Goal: Information Seeking & Learning: Learn about a topic

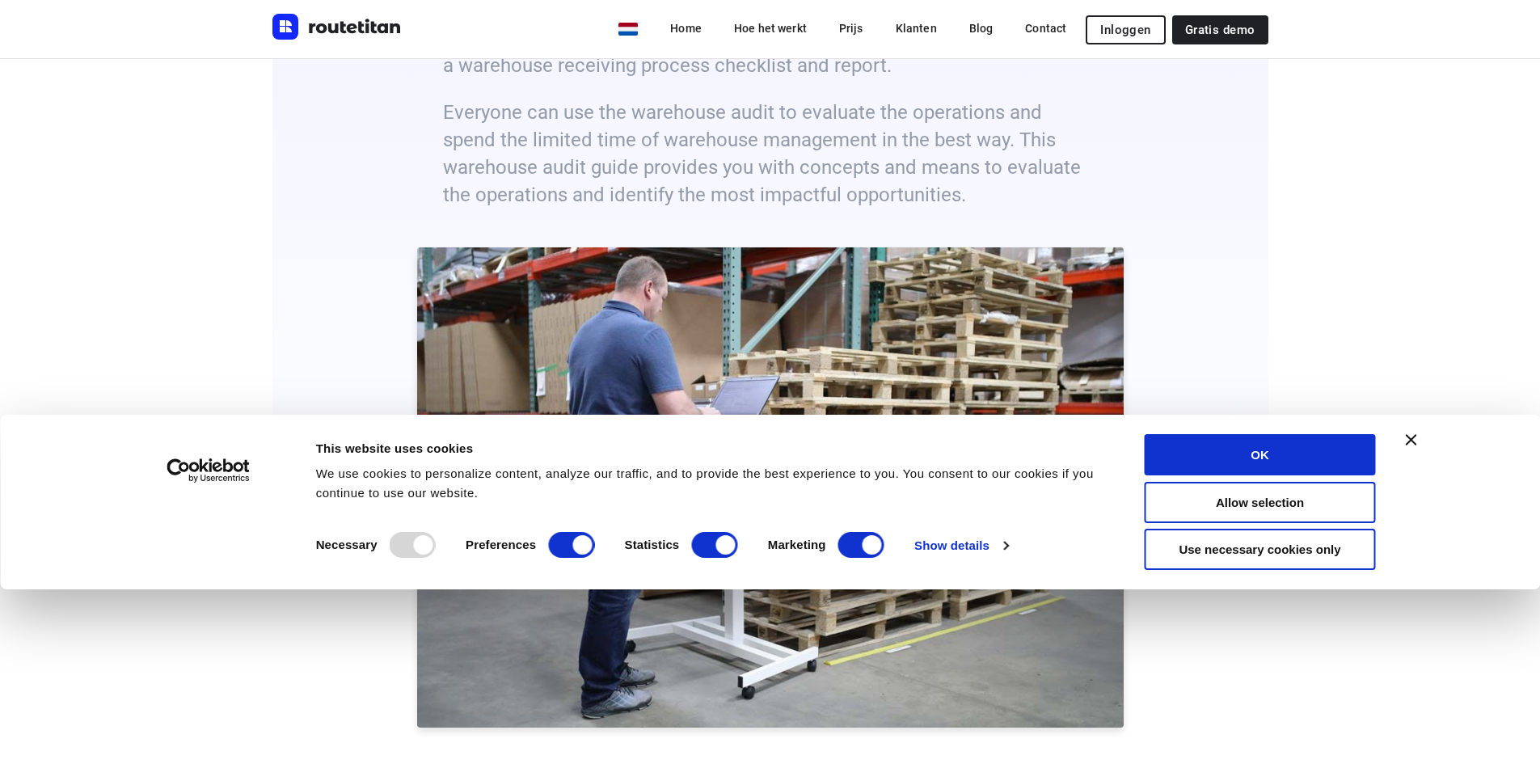
click at [1427, 439] on div "Consent Details [#IABV2SETTINGS#] About This website uses cookies We use cookie…" at bounding box center [770, 502] width 1540 height 175
click at [1287, 453] on button "OK" at bounding box center [1260, 454] width 231 height 41
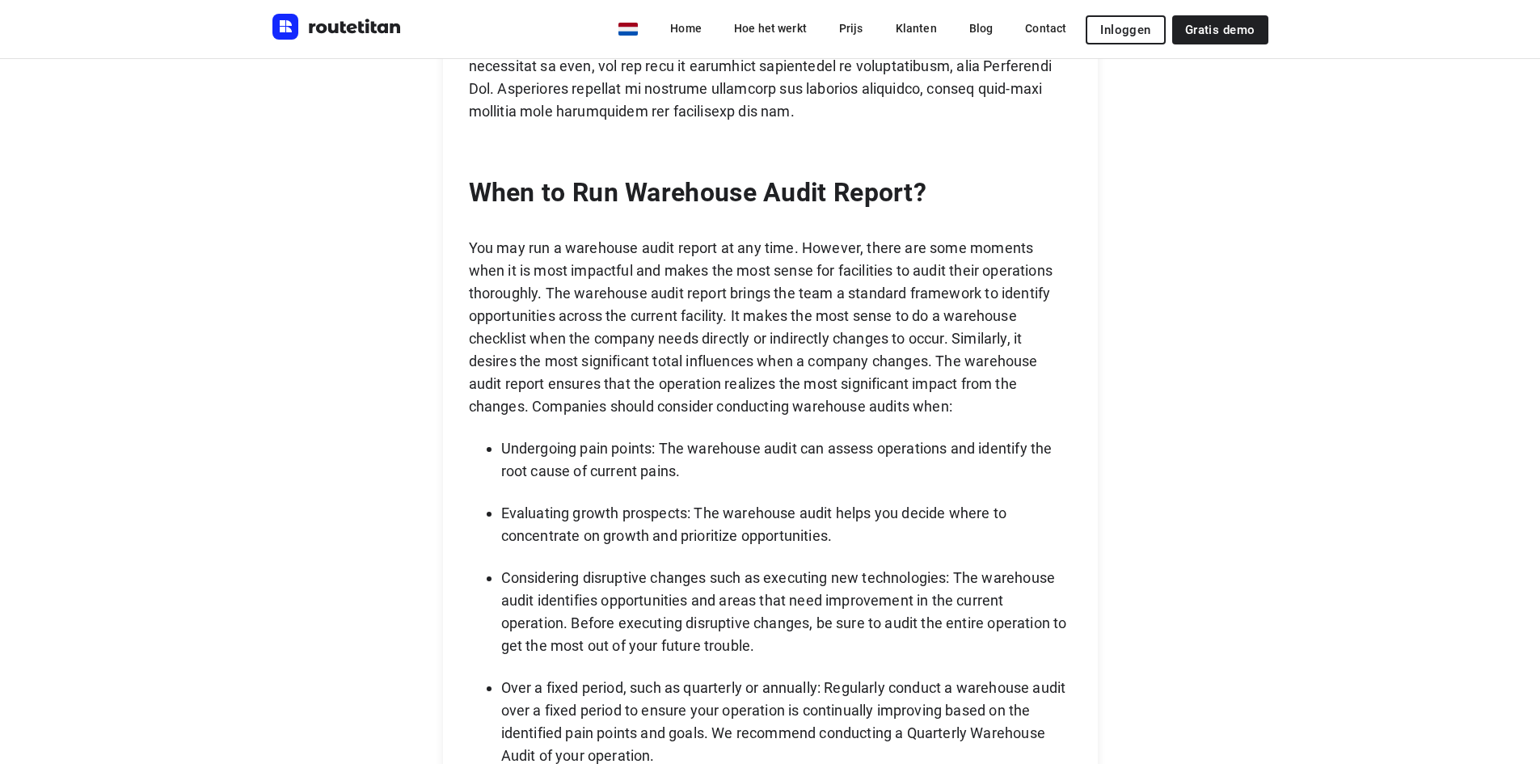
scroll to position [4042, 0]
drag, startPoint x: 829, startPoint y: 193, endPoint x: 694, endPoint y: 194, distance: 135.0
click at [694, 194] on p "When to Run Warehouse Audit Report?" at bounding box center [770, 194] width 603 height 36
click at [692, 196] on p "When to Run Warehouse Audit Report?" at bounding box center [770, 194] width 603 height 36
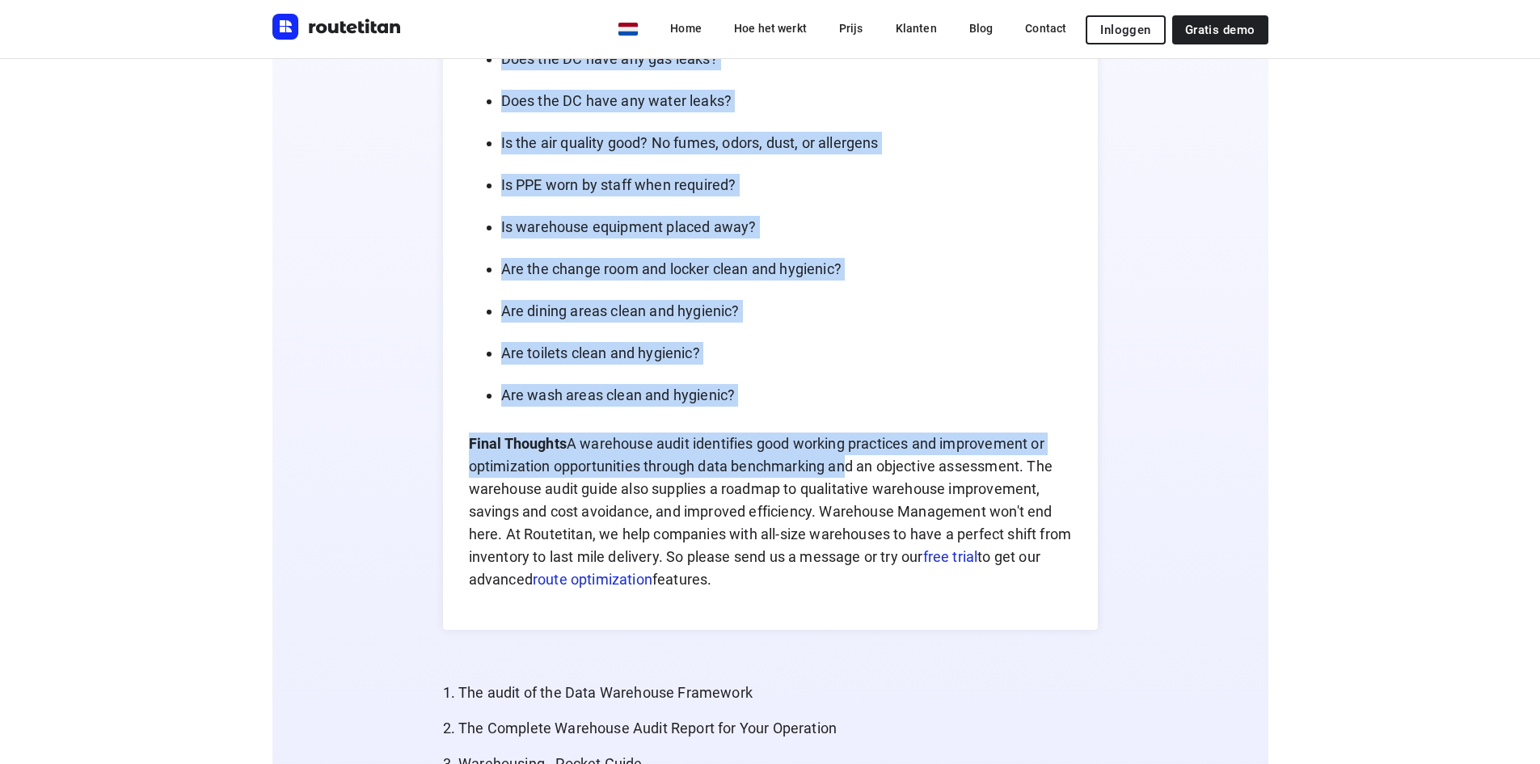
scroll to position [7922, 0]
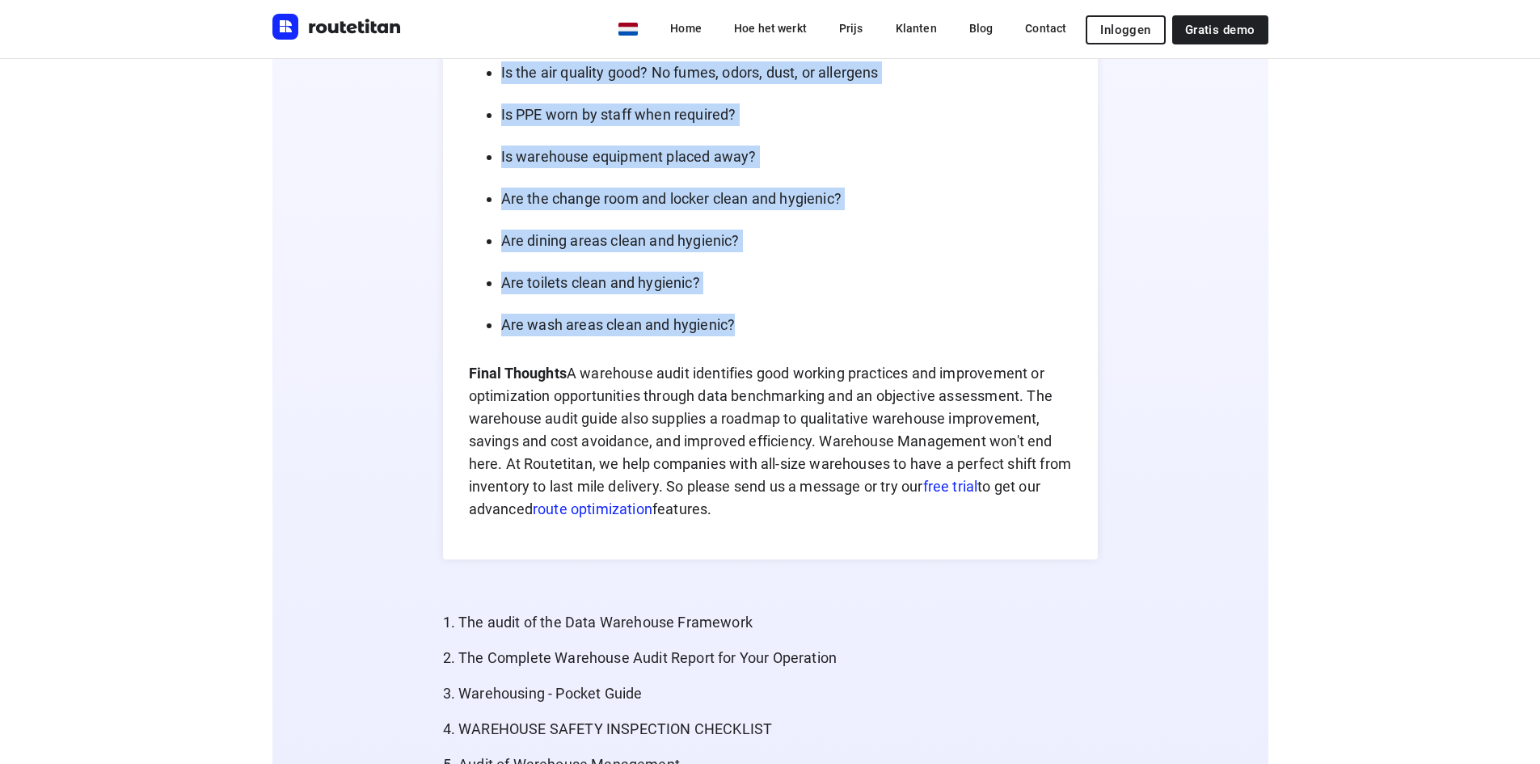
drag, startPoint x: 508, startPoint y: 234, endPoint x: 886, endPoint y: 331, distance: 390.5
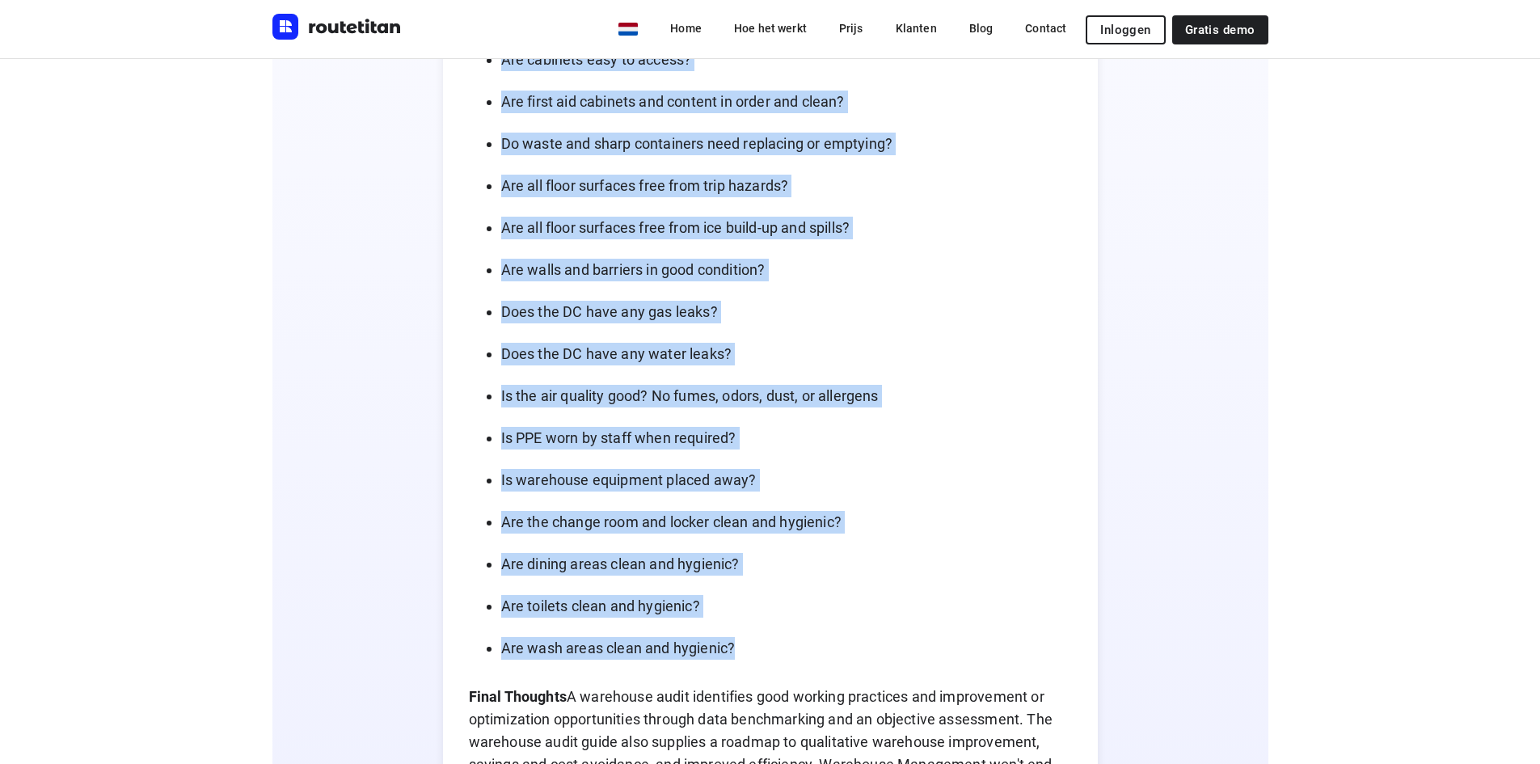
click at [856, 344] on p "Does the DC have any water leaks?" at bounding box center [786, 354] width 571 height 23
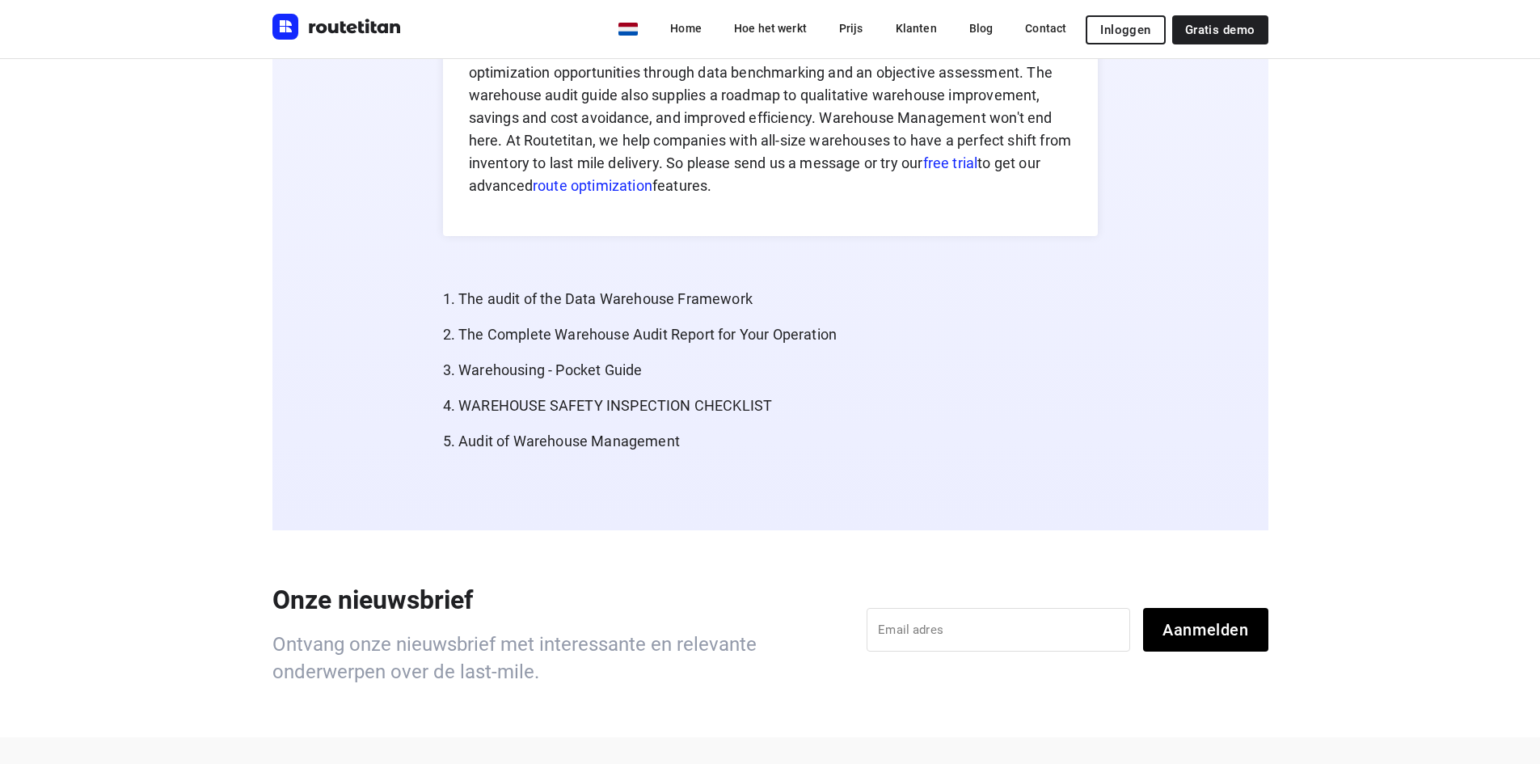
scroll to position [8730, 0]
